Goal: Check status

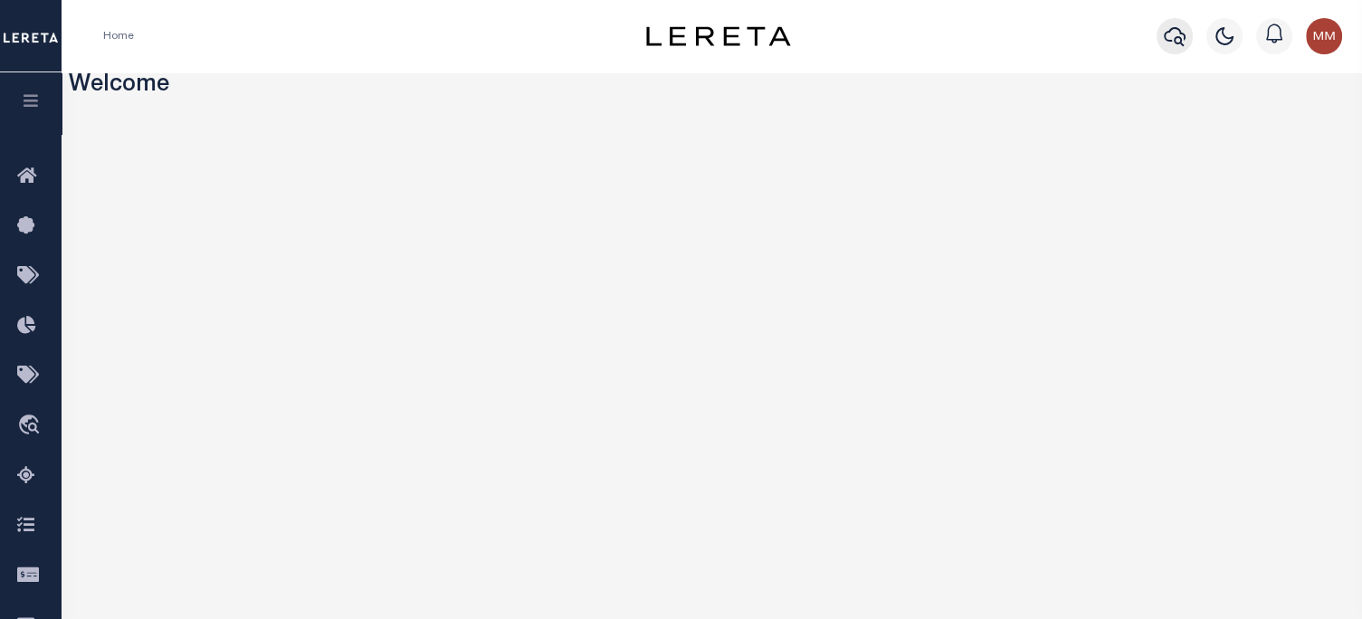
click at [1177, 33] on icon "button" at bounding box center [1175, 36] width 22 height 22
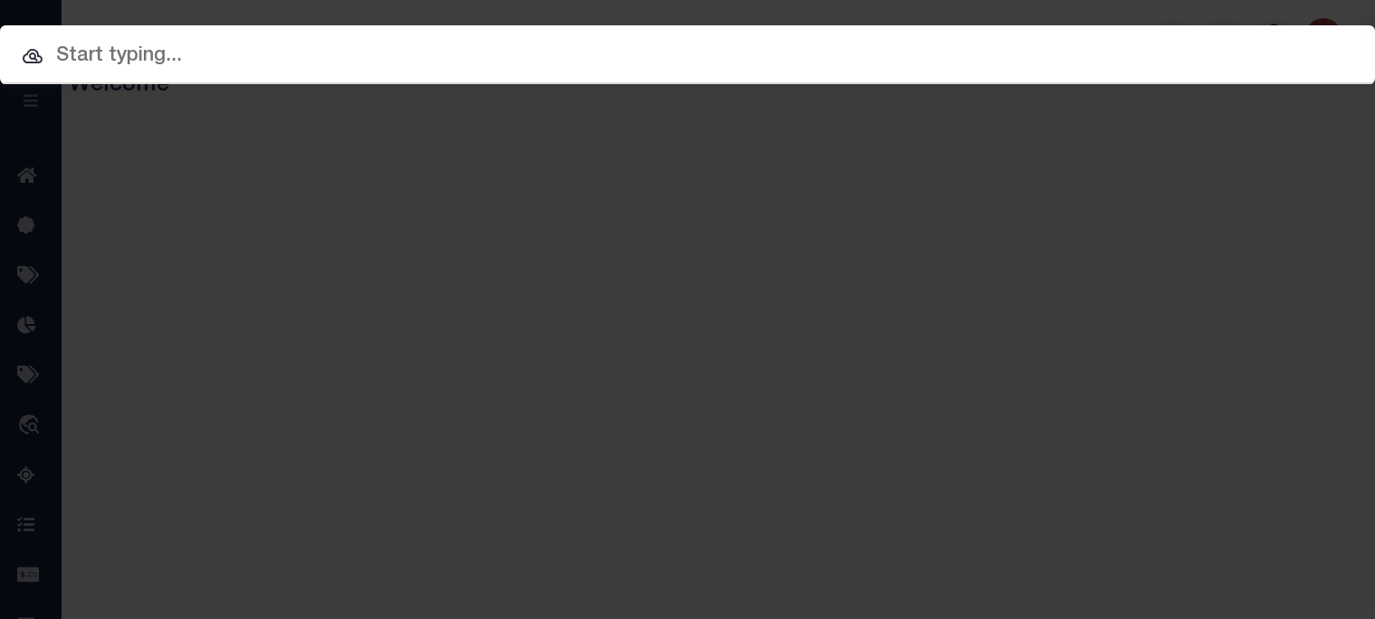
click at [145, 48] on input "text" at bounding box center [687, 57] width 1375 height 32
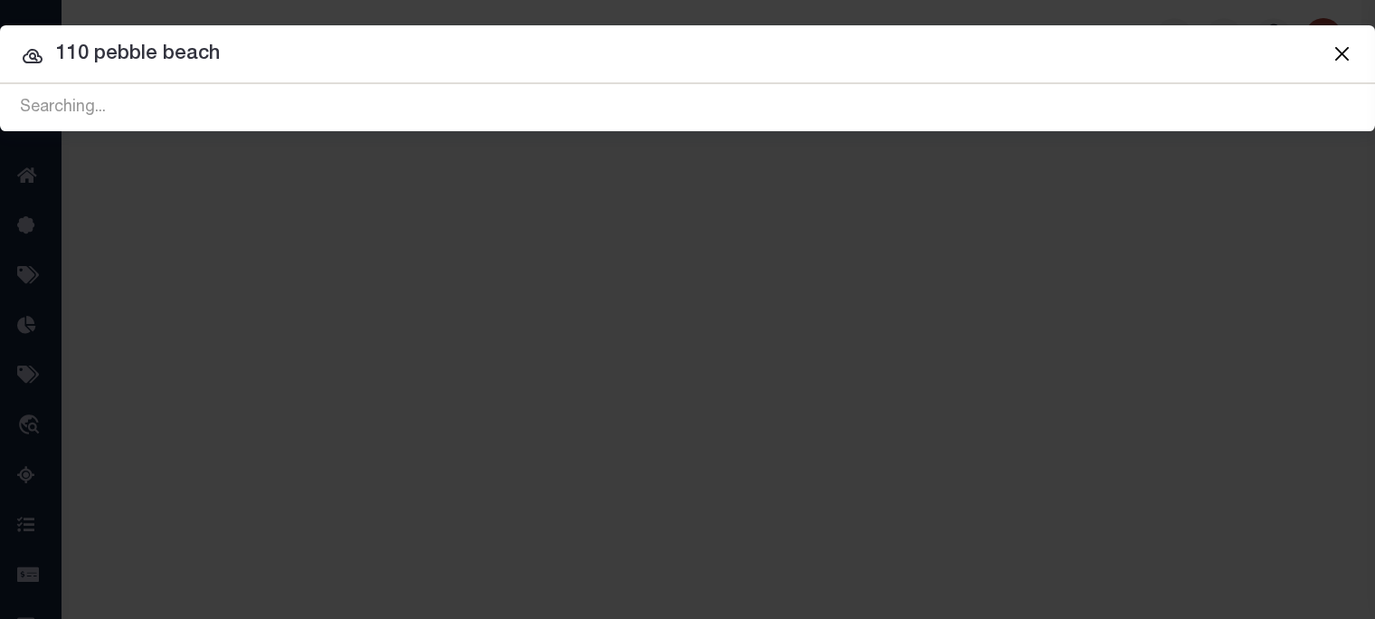
type input "110 pebble beach"
drag, startPoint x: 253, startPoint y: 55, endPoint x: -754, endPoint y: 45, distance: 1007.2
click at [0, 45] on html "Home Profile" at bounding box center [687, 479] width 1375 height 959
type input "35 spruce"
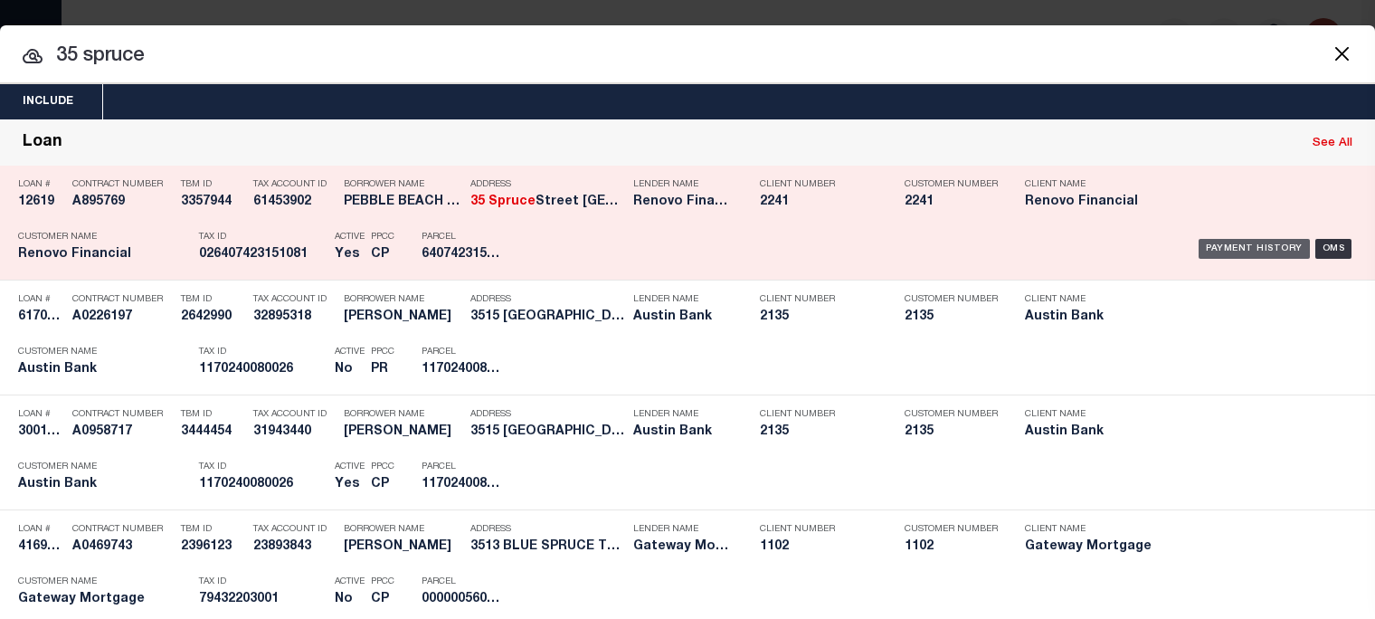
click at [1249, 250] on div "Payment History" at bounding box center [1254, 249] width 111 height 20
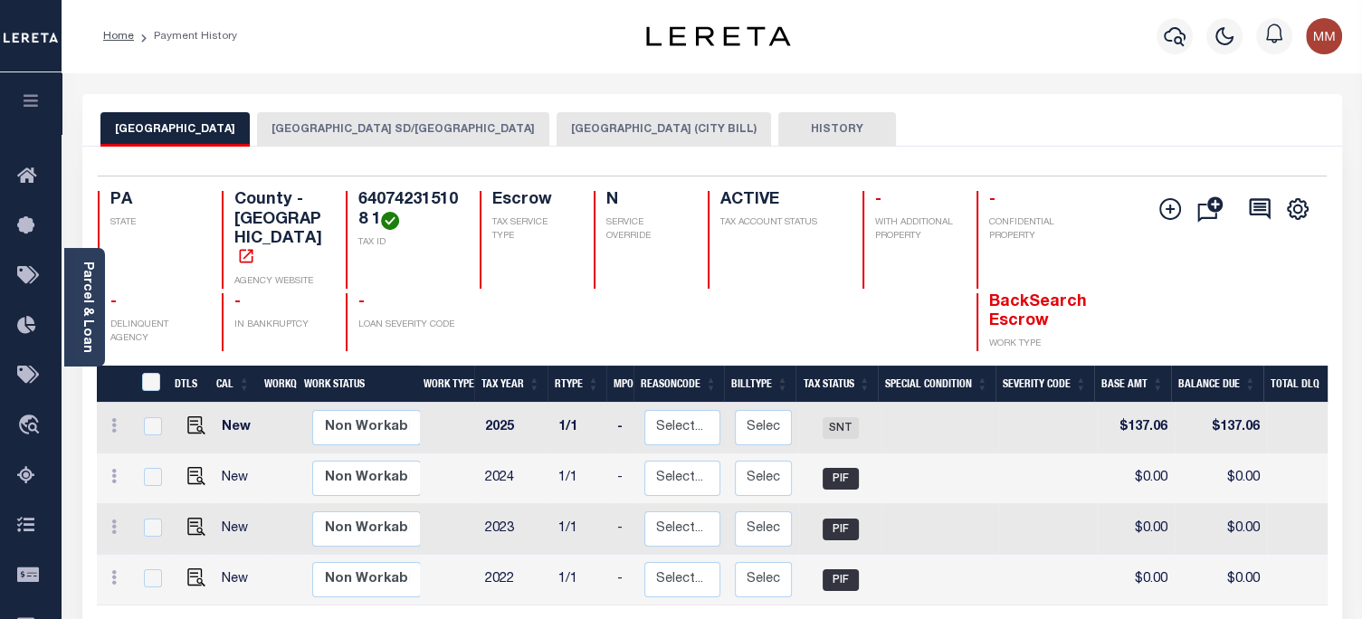
click at [373, 128] on button "[GEOGRAPHIC_DATA] SD/[GEOGRAPHIC_DATA]" at bounding box center [403, 129] width 292 height 34
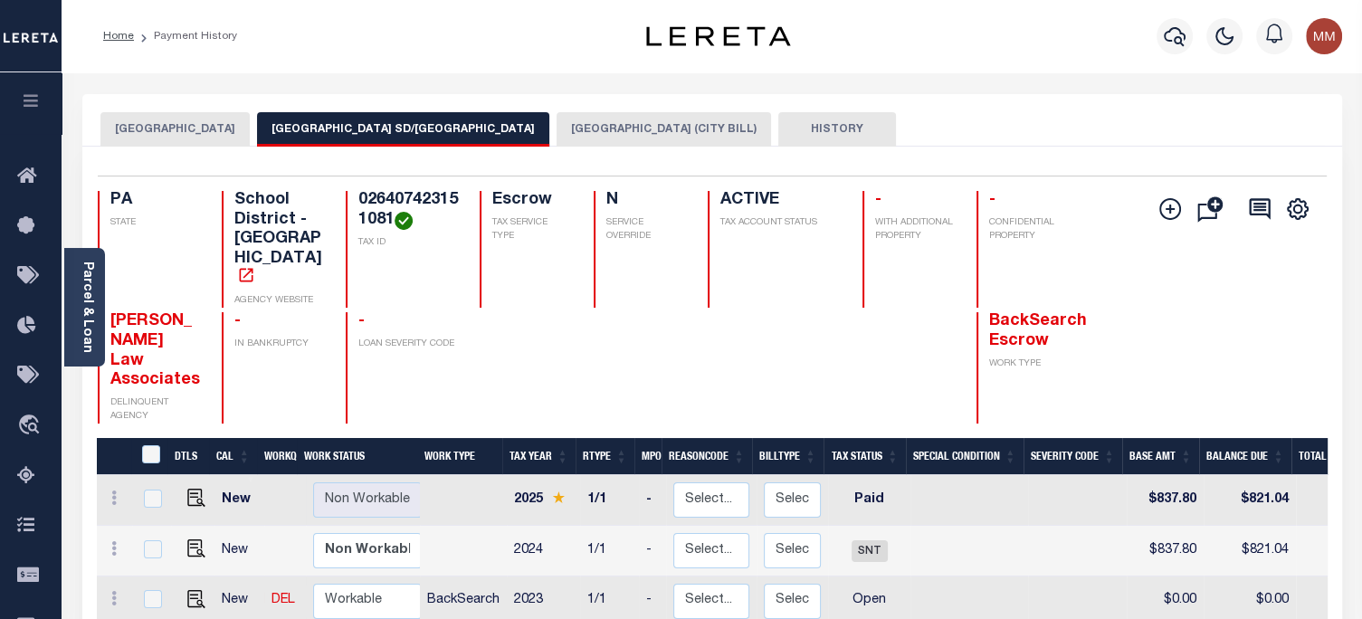
click at [568, 127] on button "[GEOGRAPHIC_DATA] (CITY BILL)" at bounding box center [664, 129] width 214 height 34
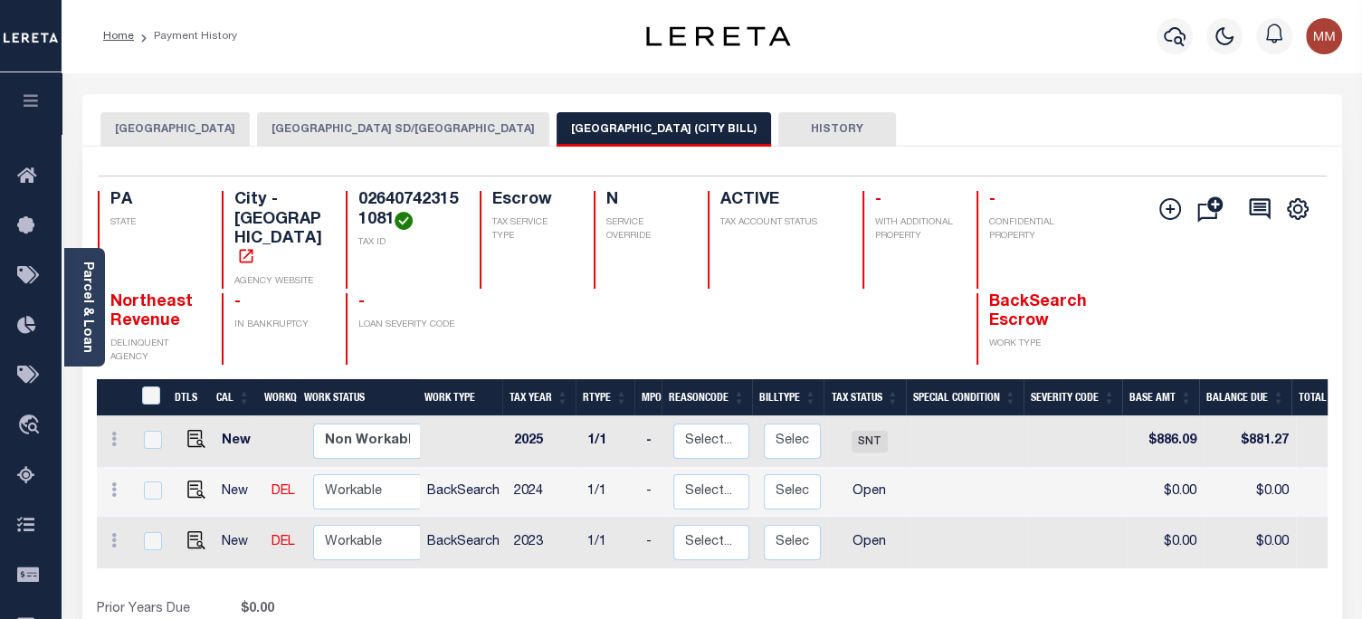
click at [123, 123] on button "[GEOGRAPHIC_DATA]" at bounding box center [174, 129] width 149 height 34
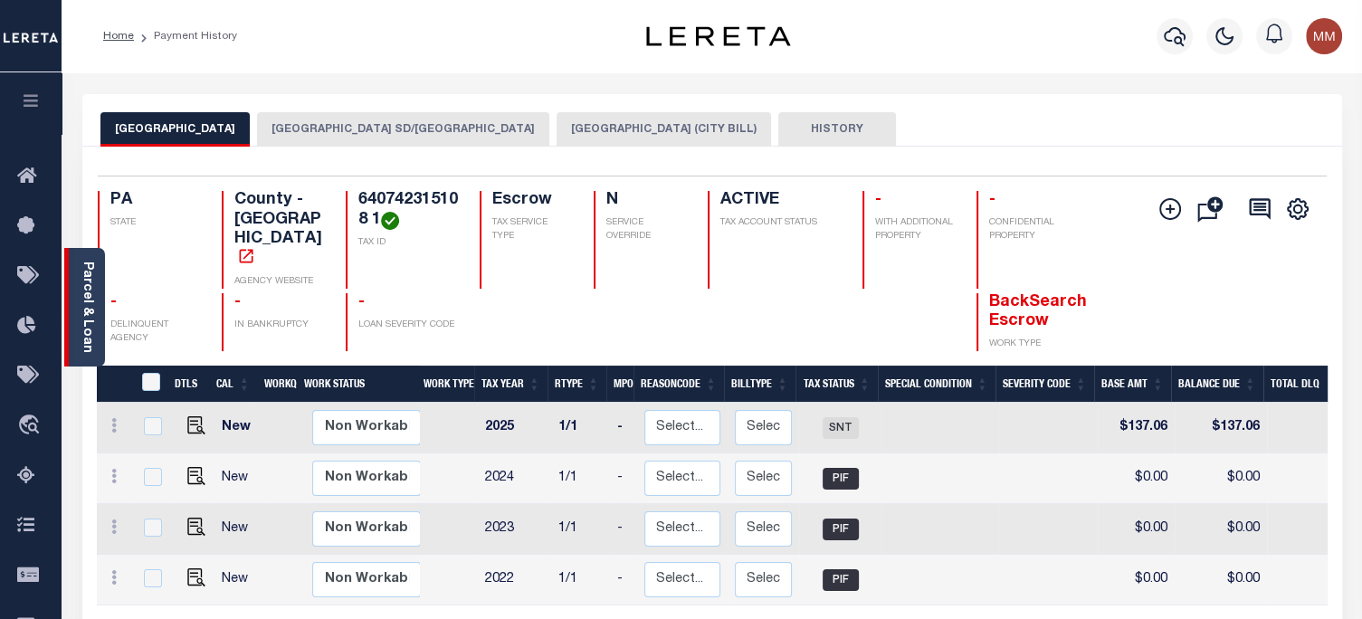
click at [86, 290] on link "Parcel & Loan" at bounding box center [87, 307] width 13 height 91
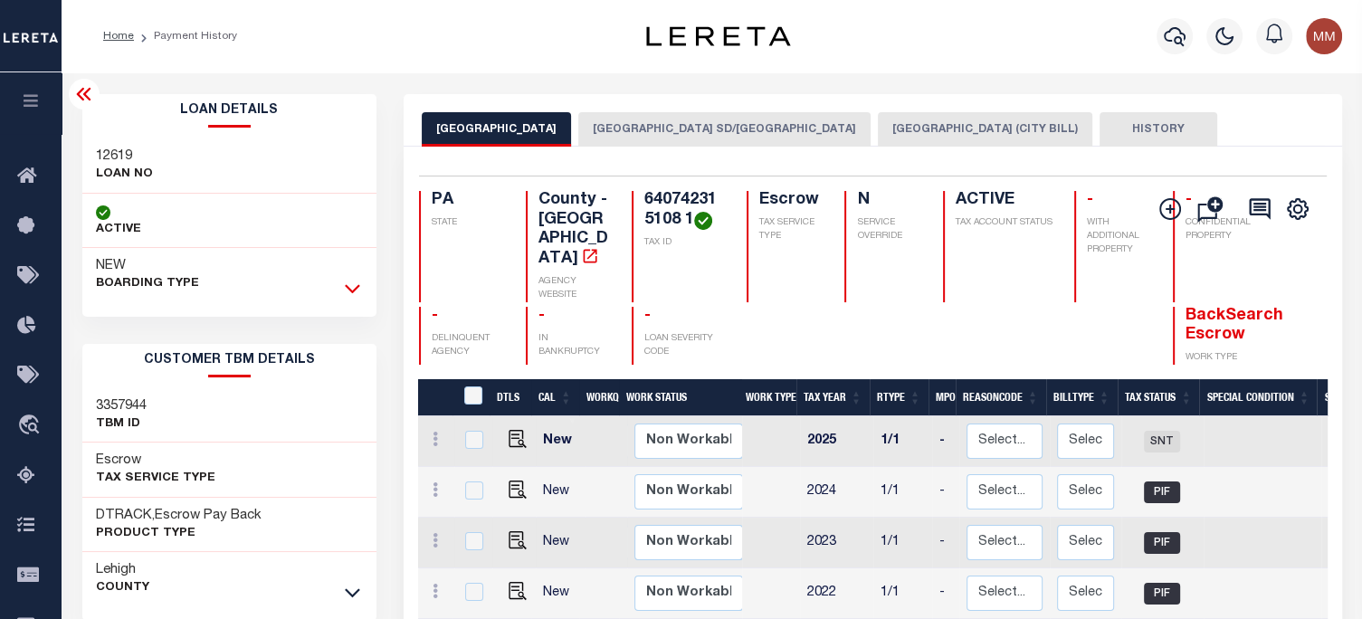
click at [358, 289] on icon at bounding box center [352, 288] width 15 height 19
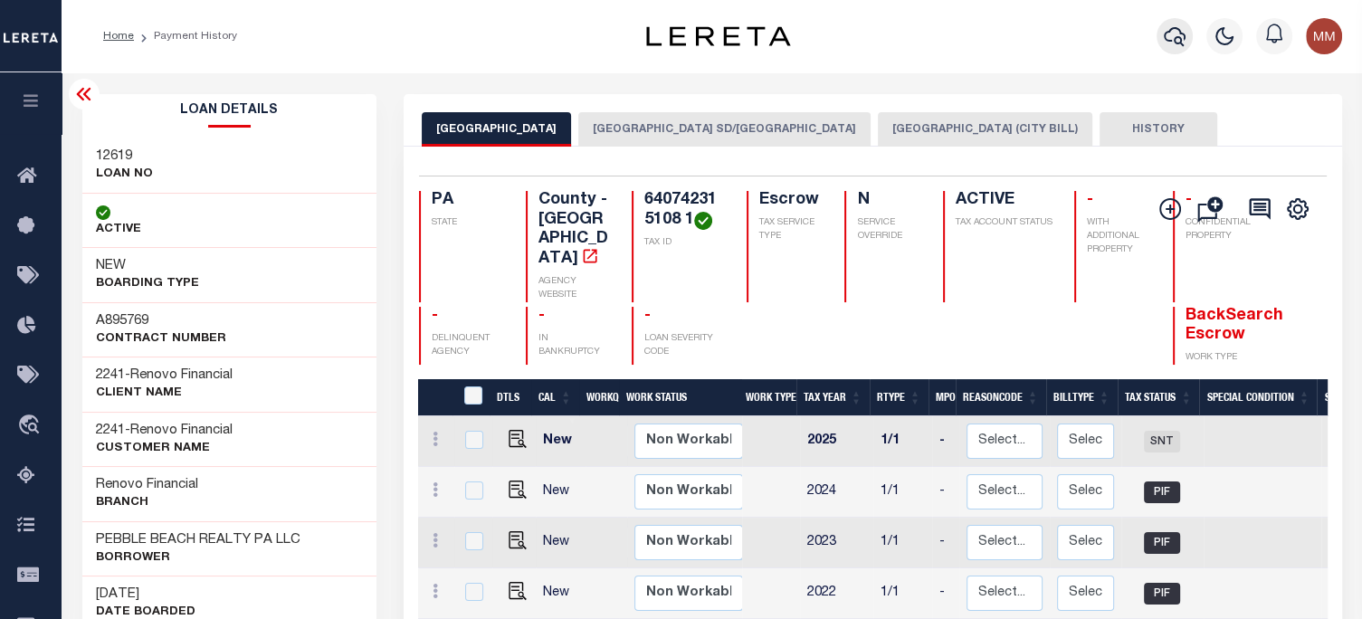
click at [1181, 35] on icon "button" at bounding box center [1175, 36] width 22 height 22
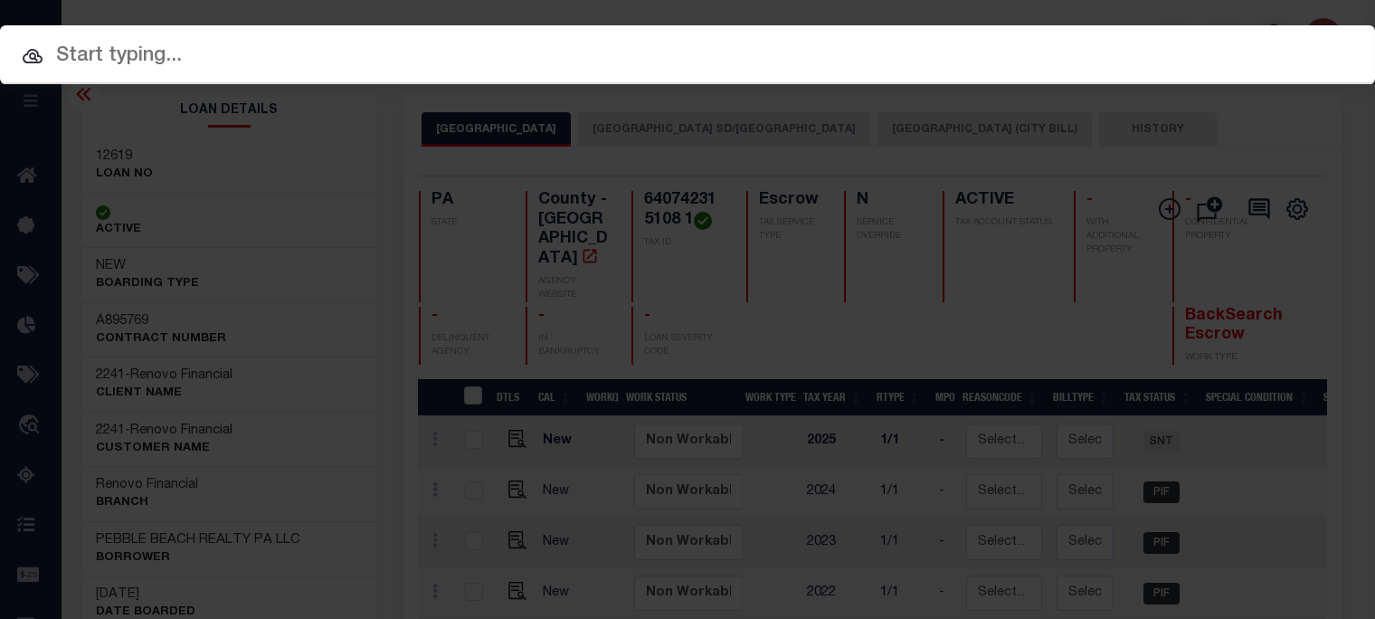
click at [428, 46] on input "text" at bounding box center [687, 57] width 1375 height 32
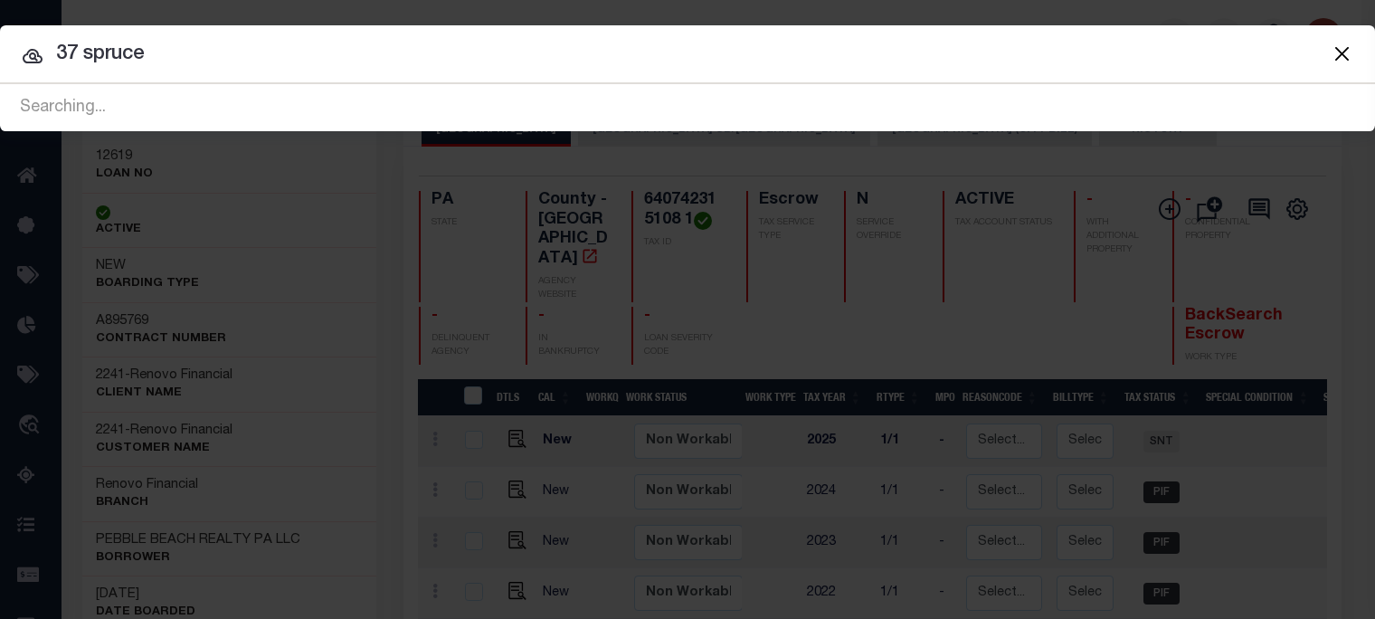
type input "37 spruce"
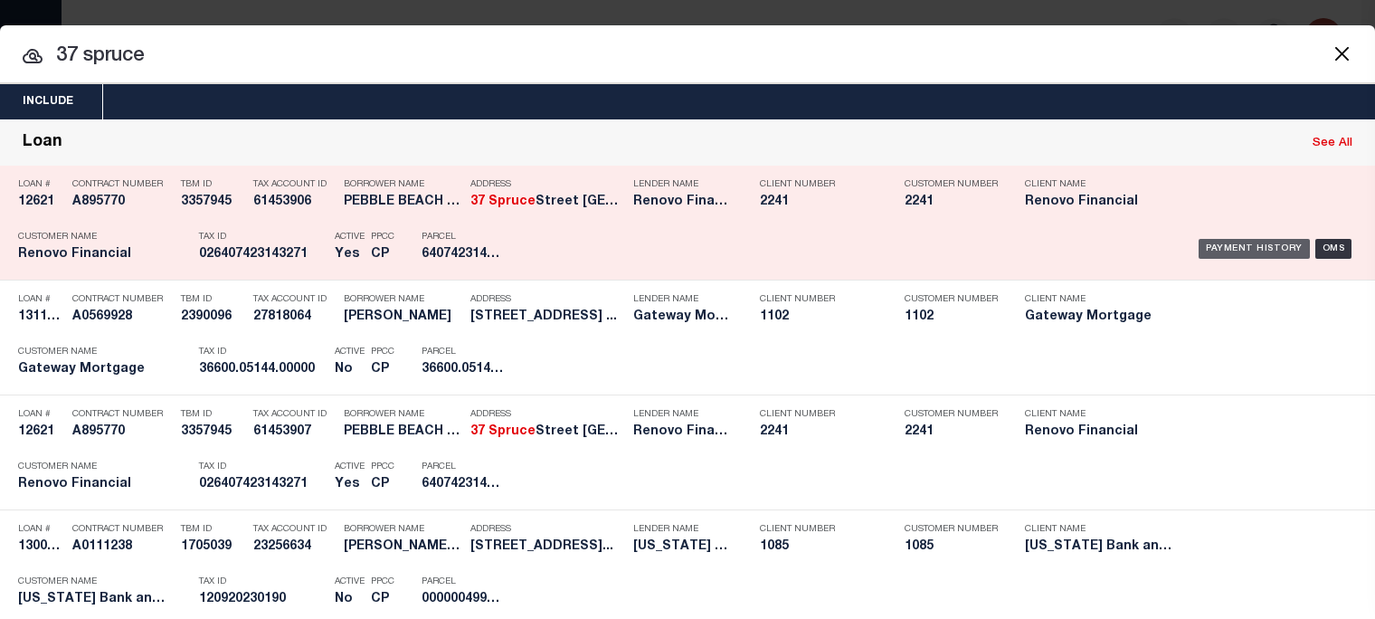
click at [1243, 242] on div "Payment History" at bounding box center [1254, 249] width 111 height 20
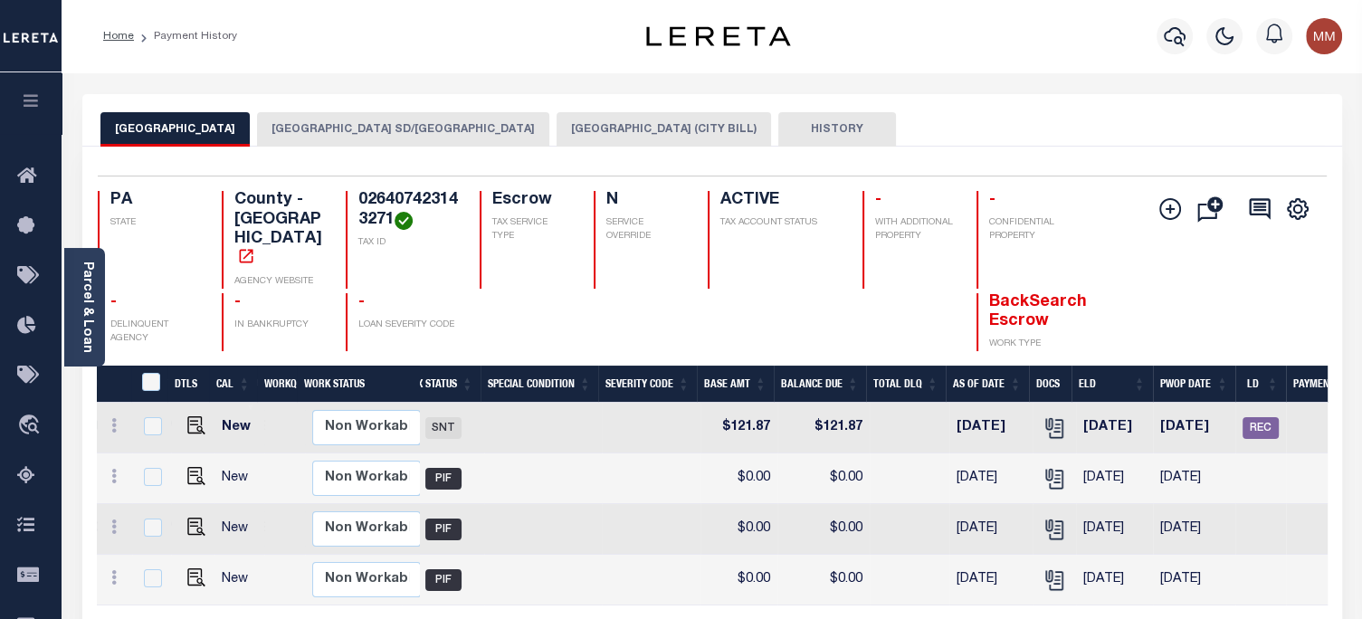
scroll to position [0, 437]
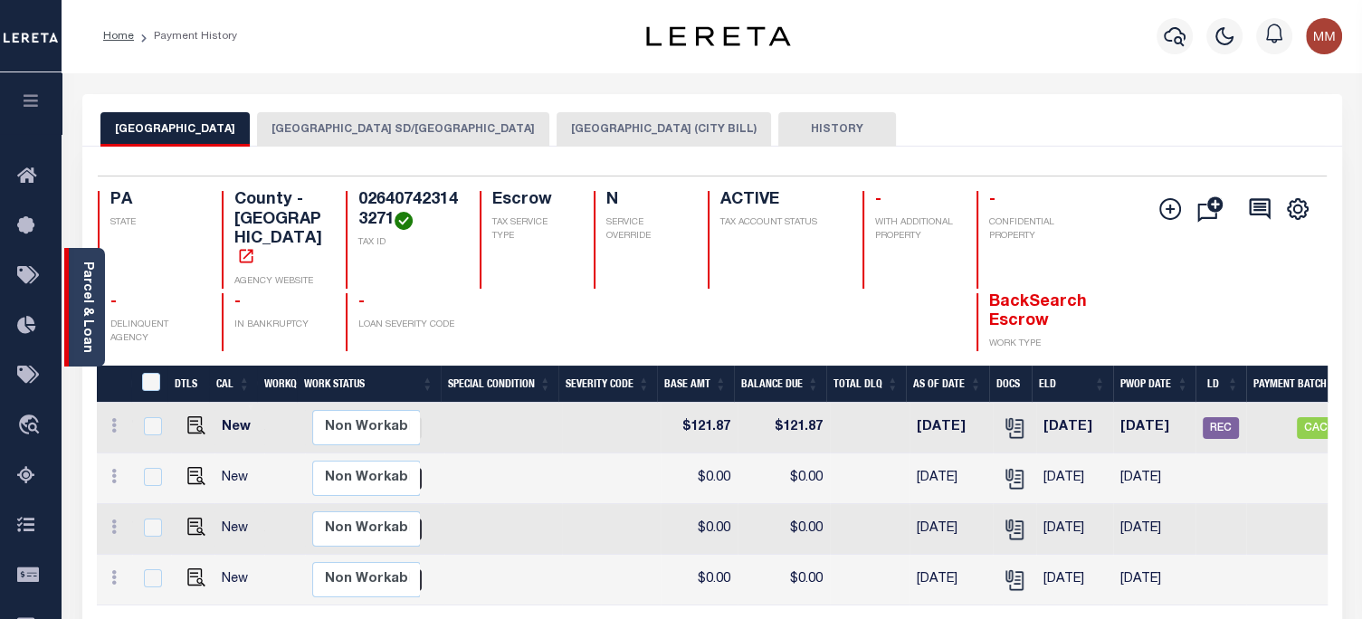
click at [81, 274] on link "Parcel & Loan" at bounding box center [87, 307] width 13 height 91
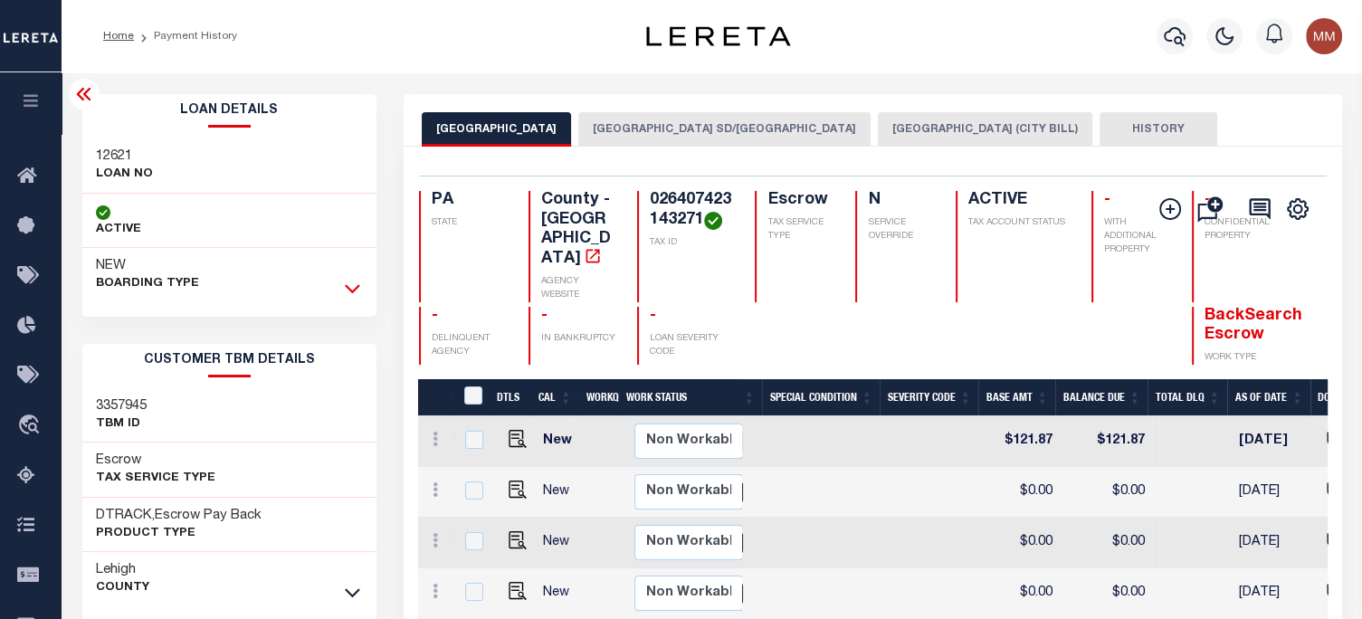
click at [347, 294] on icon at bounding box center [352, 288] width 15 height 19
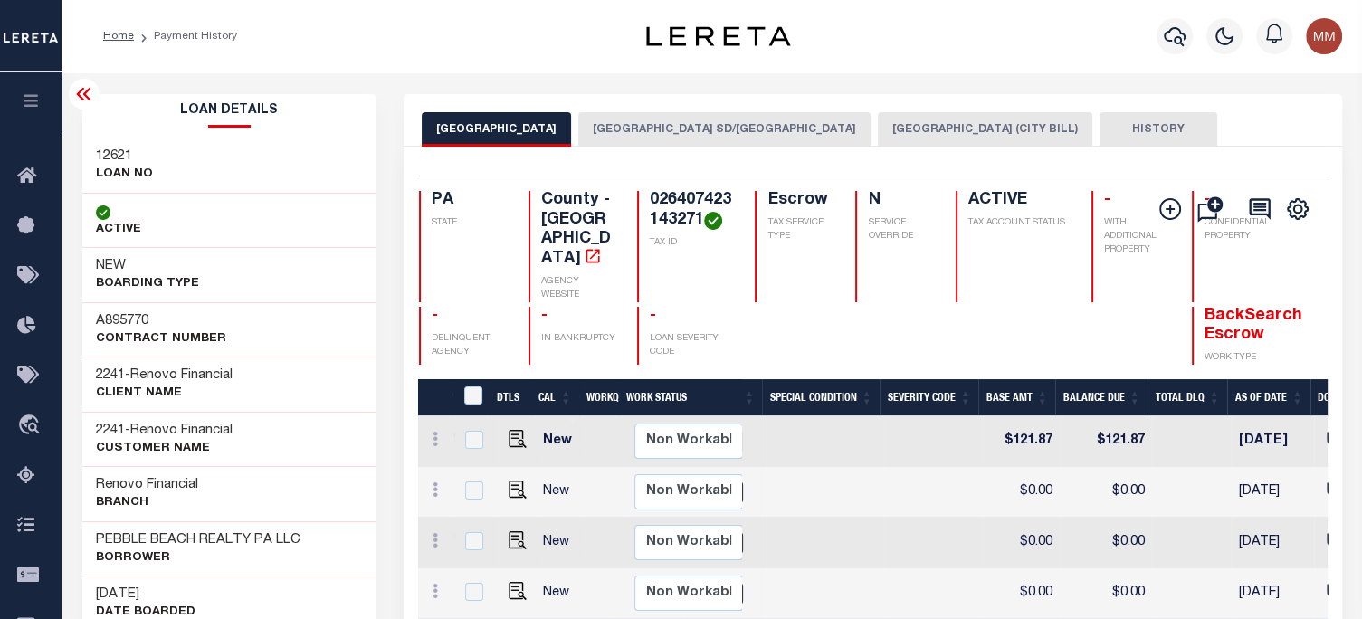
scroll to position [0, 437]
